Goal: Task Accomplishment & Management: Complete application form

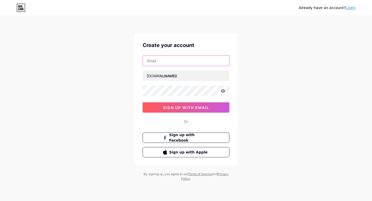
click at [201, 60] on input "text" at bounding box center [186, 60] width 86 height 10
click at [142, 75] on div "Create your account bio.link/ 0cAFcWeA6LREKiGfmvzzlOSY1GXr_88RvmoktVxLf0DTNUDbB…" at bounding box center [185, 99] width 103 height 132
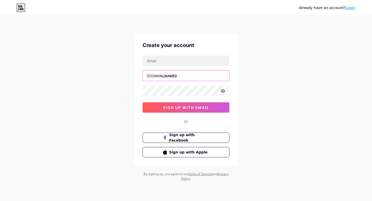
click at [150, 79] on input "text" at bounding box center [186, 75] width 86 height 10
click at [108, 92] on div "Already have an account? Login Create your account bio.link/ 0cAFcWeA6LREKiGfmv…" at bounding box center [186, 98] width 372 height 197
click at [167, 138] on span "Sign up with Facebook" at bounding box center [185, 137] width 47 height 11
click at [173, 153] on span "Sign up with Apple" at bounding box center [189, 151] width 41 height 5
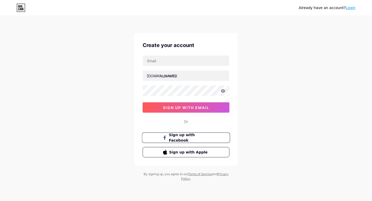
click at [171, 137] on span "Sign up with Facebook" at bounding box center [189, 137] width 41 height 11
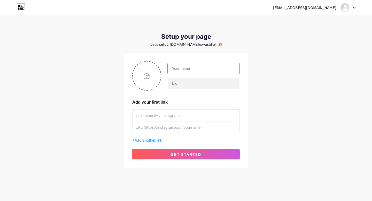
click at [182, 68] on input "text" at bounding box center [203, 68] width 72 height 10
type input "[PERSON_NAME]"
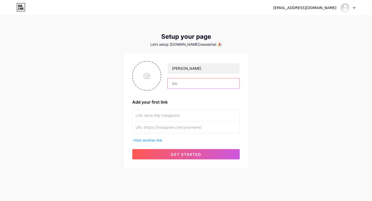
click at [189, 87] on input "text" at bounding box center [203, 83] width 72 height 10
type input "Student"
click at [146, 117] on input "text" at bounding box center [185, 115] width 101 height 12
click at [183, 117] on input "text" at bounding box center [185, 115] width 101 height 12
click at [176, 131] on input "text" at bounding box center [185, 127] width 101 height 12
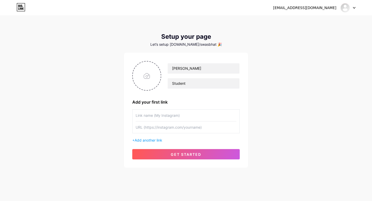
paste input "[URL][DOMAIN_NAME][DOMAIN_NAME]"
type input "[URL][DOMAIN_NAME][DOMAIN_NAME]"
click at [174, 116] on input "text" at bounding box center [185, 115] width 101 height 12
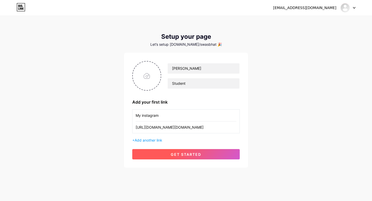
type input "My instagram"
click at [164, 152] on button "get started" at bounding box center [185, 154] width 107 height 10
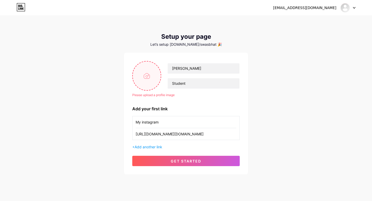
click at [143, 68] on input "file" at bounding box center [147, 75] width 28 height 29
type input "C:\fakepath\193f8046-6e4f-42b9-b13b-456ec397a1df.jpg"
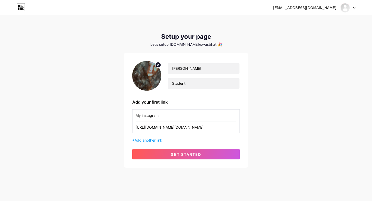
click at [142, 80] on img at bounding box center [146, 76] width 29 height 30
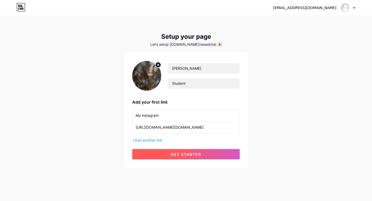
click at [146, 151] on button "get started" at bounding box center [185, 154] width 107 height 10
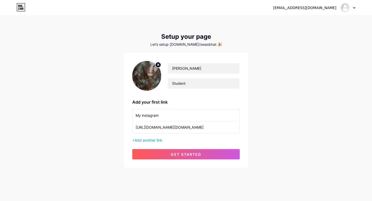
scroll to position [1, 0]
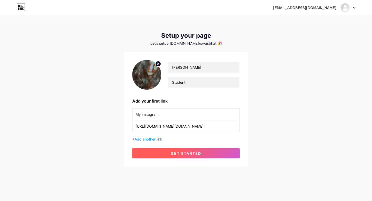
click at [180, 155] on span "get started" at bounding box center [186, 153] width 30 height 4
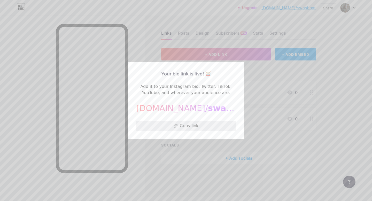
click at [167, 122] on button "Copy link" at bounding box center [186, 125] width 100 height 10
click at [167, 26] on div at bounding box center [186, 100] width 372 height 201
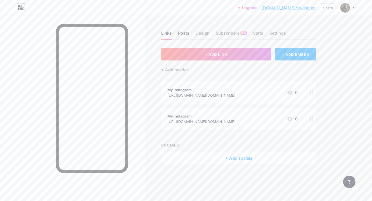
click at [181, 33] on div "Posts" at bounding box center [183, 34] width 11 height 9
click at [203, 32] on div "Design" at bounding box center [202, 34] width 14 height 9
click at [228, 29] on div "Links Posts Design Subscribers NEW Stats Settings" at bounding box center [238, 31] width 155 height 18
click at [226, 35] on div "Subscribers NEW" at bounding box center [230, 34] width 31 height 9
click at [233, 32] on div "Subscribers NEW" at bounding box center [230, 34] width 31 height 9
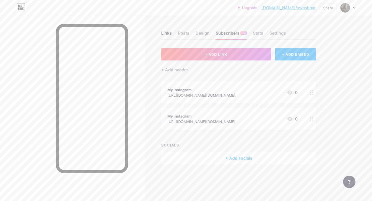
click at [257, 7] on link "Upgrade" at bounding box center [247, 8] width 20 height 4
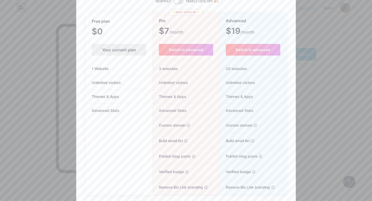
scroll to position [45, 0]
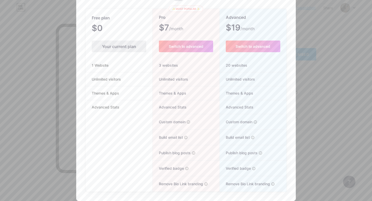
click at [313, 71] on div at bounding box center [186, 55] width 372 height 201
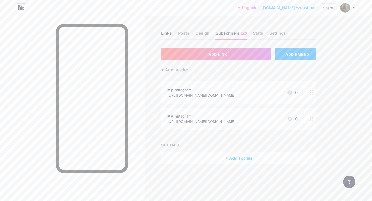
click at [265, 33] on div "Links Posts Design Subscribers NEW Stats Settings" at bounding box center [238, 31] width 155 height 18
click at [263, 31] on div "Stats" at bounding box center [258, 34] width 10 height 9
click at [279, 37] on div "Settings" at bounding box center [277, 34] width 17 height 9
click at [328, 7] on div "Share" at bounding box center [328, 7] width 10 height 5
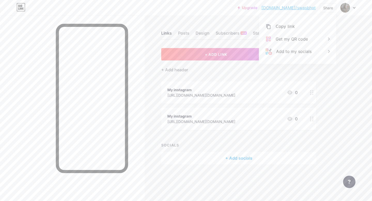
click at [344, 45] on div "Upgrade bio.link/swasbh... bio.link/swasbhat Share Copy link https://bio.link/s…" at bounding box center [186, 100] width 372 height 201
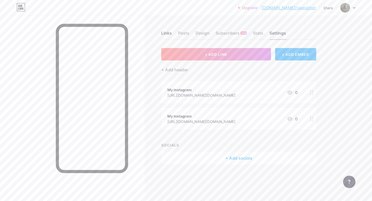
click at [340, 8] on div "Upgrade bio.link/swasbh... bio.link/swasbhat Share Switch accounts Swastika Bha…" at bounding box center [296, 7] width 118 height 9
click at [345, 9] on img at bounding box center [345, 8] width 8 height 8
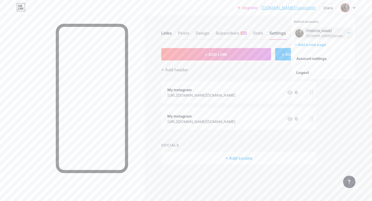
click at [295, 33] on img at bounding box center [299, 33] width 8 height 8
